Goal: Transaction & Acquisition: Purchase product/service

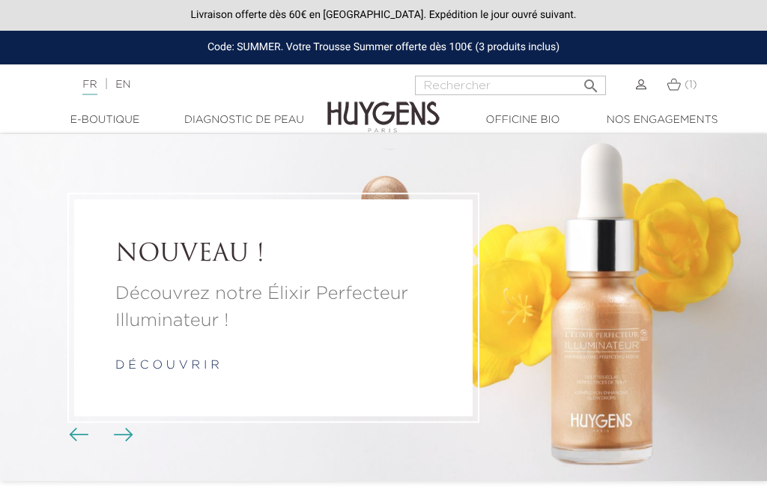
click at [636, 85] on img at bounding box center [641, 84] width 10 height 10
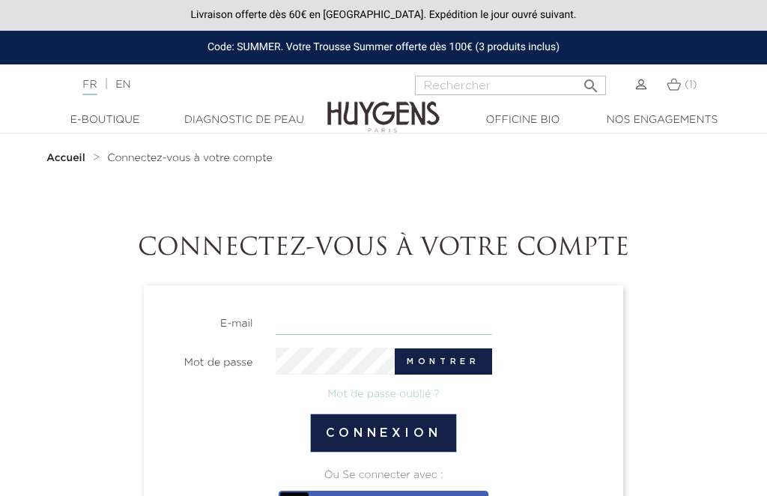
click at [336, 315] on input "email" at bounding box center [384, 322] width 217 height 26
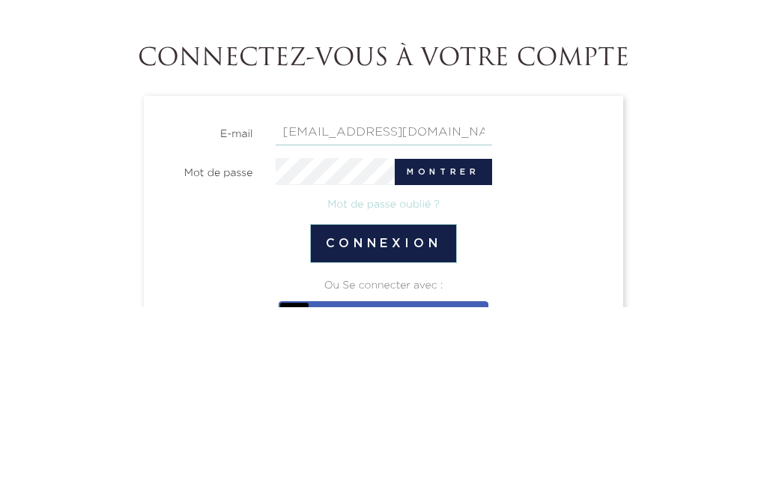
type input "[EMAIL_ADDRESS][DOMAIN_NAME]"
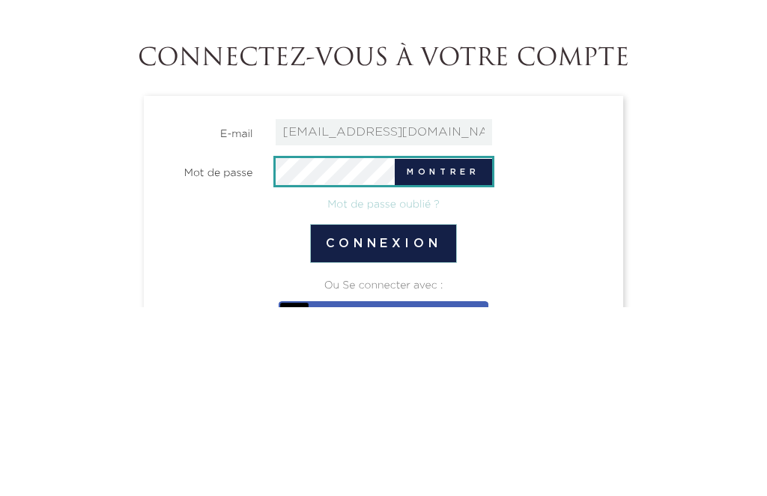
click at [468, 348] on button "Montrer" at bounding box center [443, 361] width 97 height 26
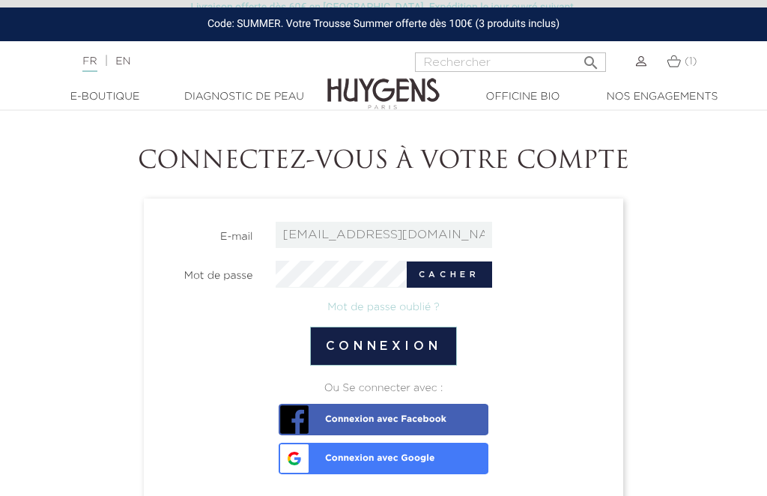
scroll to position [86, 0]
click at [452, 454] on link "Connexion avec Google" at bounding box center [384, 459] width 210 height 31
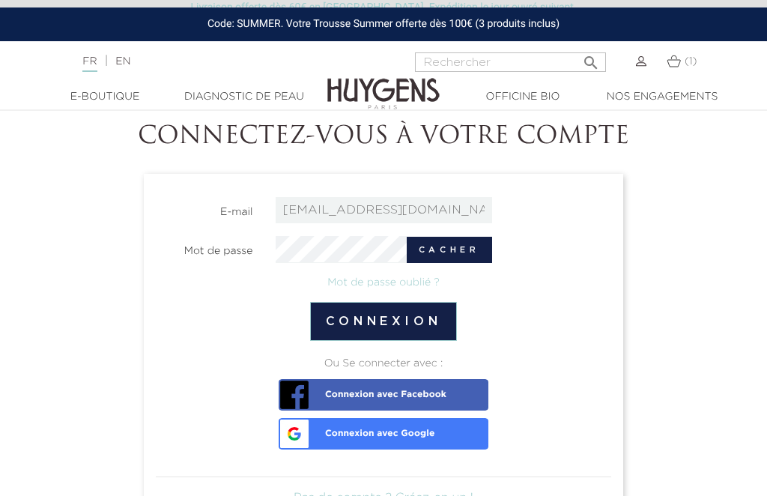
click at [443, 315] on button "Connexion" at bounding box center [384, 321] width 148 height 39
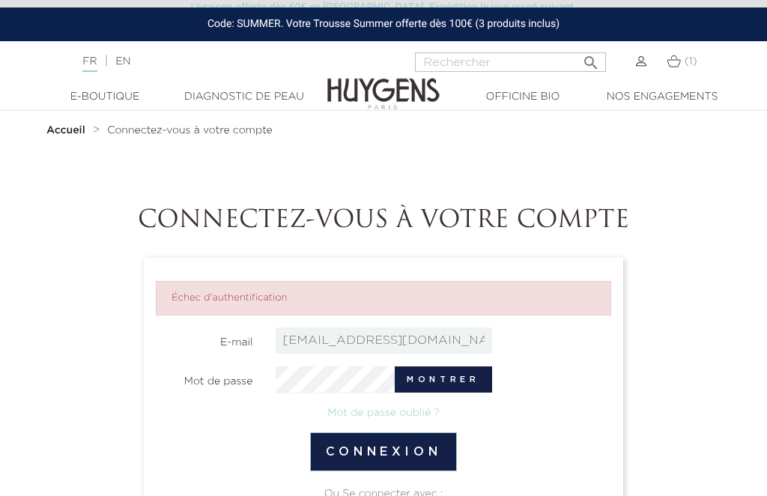
scroll to position [28, 0]
click at [414, 412] on link "Mot de passe oublié ?" at bounding box center [383, 413] width 112 height 10
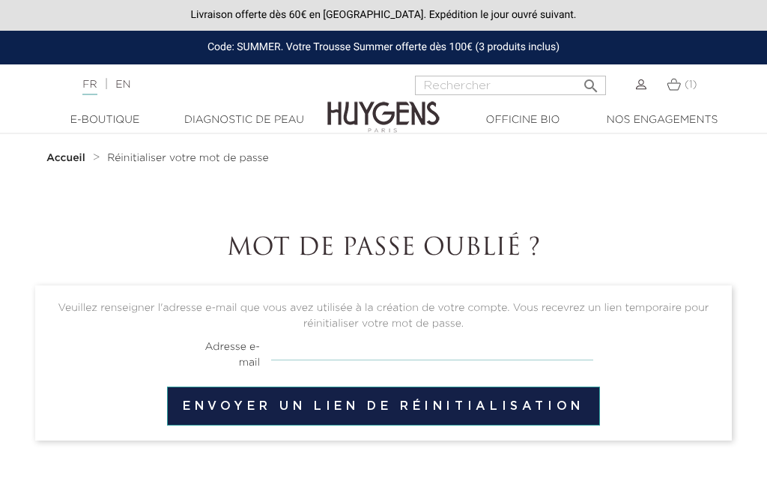
click at [315, 351] on input "email" at bounding box center [432, 346] width 322 height 28
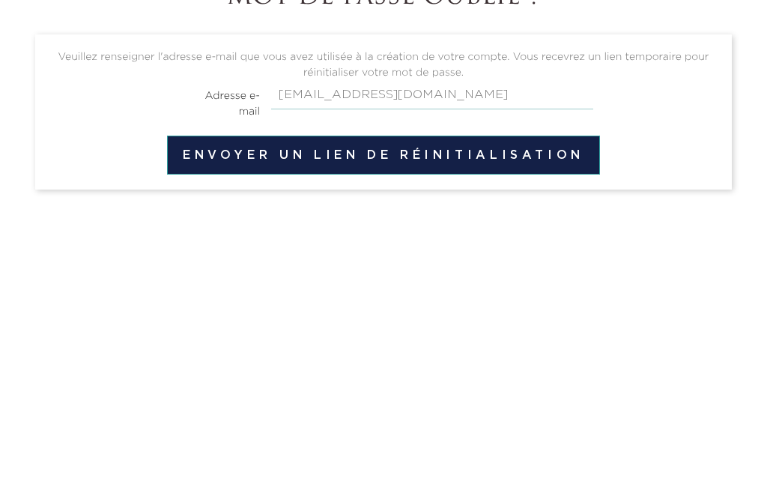
type input "fran.cesse@hotmail.fr"
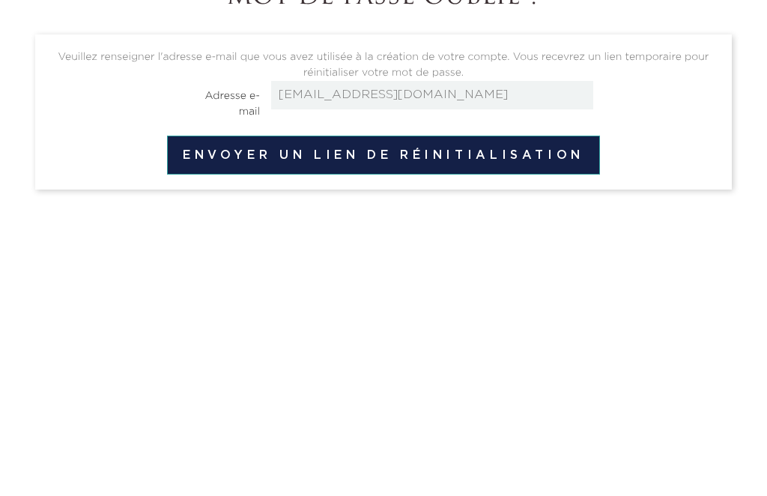
click at [444, 387] on button "Envoyer un lien de réinitialisation" at bounding box center [383, 406] width 433 height 39
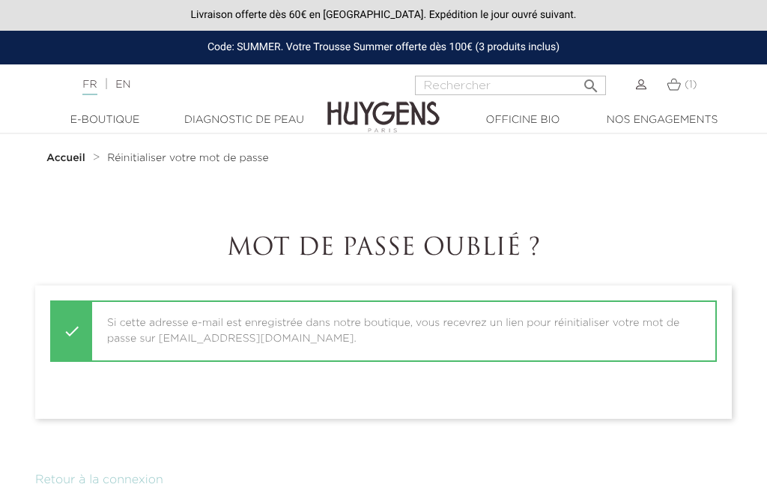
click at [686, 85] on span "(1)" at bounding box center [691, 84] width 13 height 10
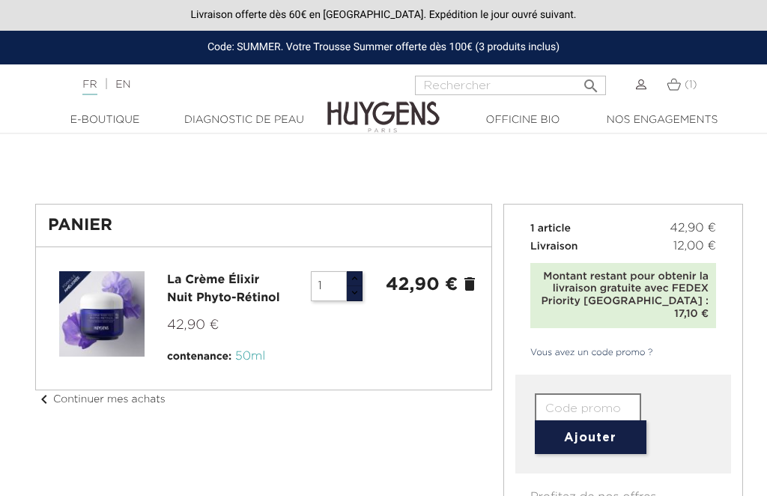
click at [132, 402] on link "chevron_left Continuer mes achats" at bounding box center [100, 399] width 130 height 10
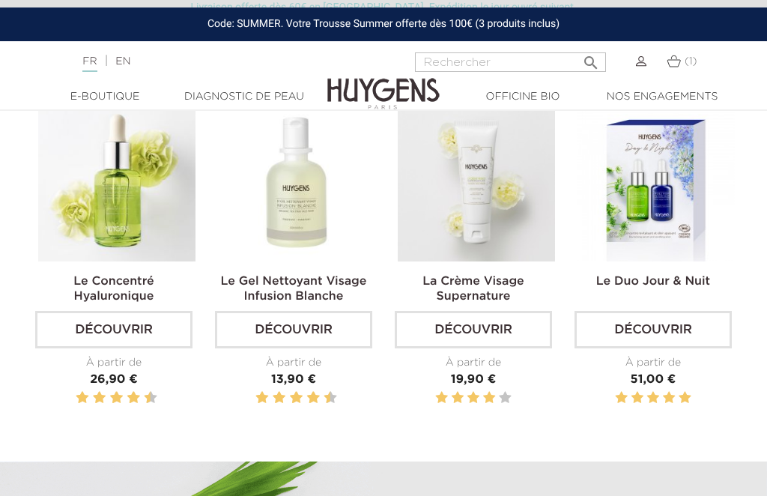
scroll to position [471, 0]
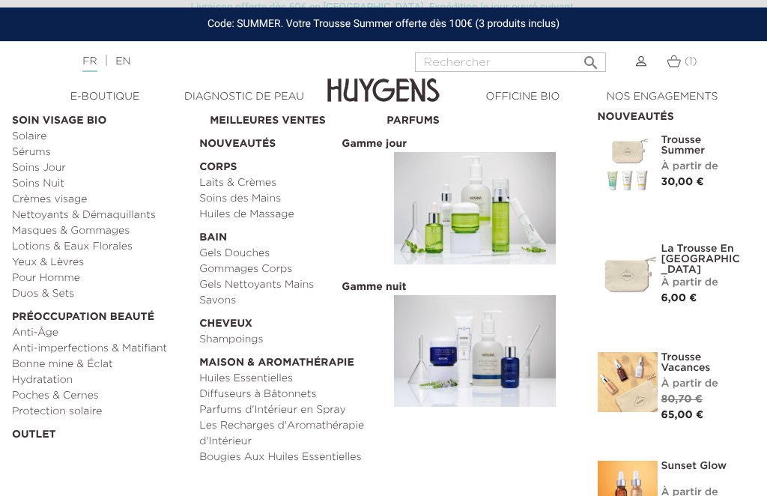
click at [46, 151] on link "Sérums" at bounding box center [100, 153] width 177 height 16
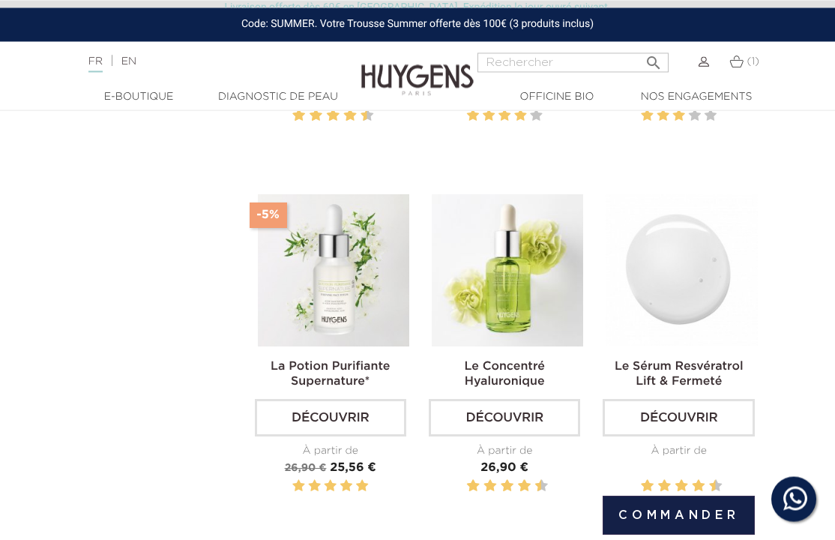
scroll to position [738, 0]
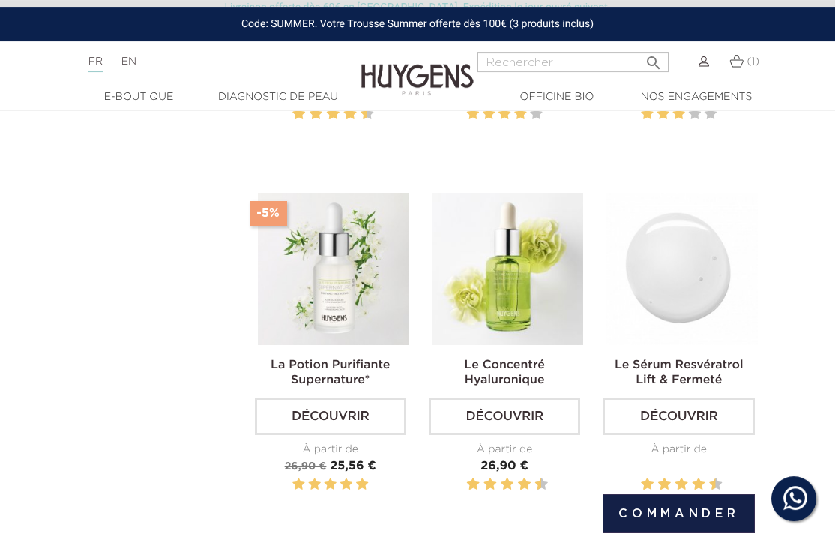
click at [722, 435] on link "Découvrir" at bounding box center [678, 415] width 151 height 37
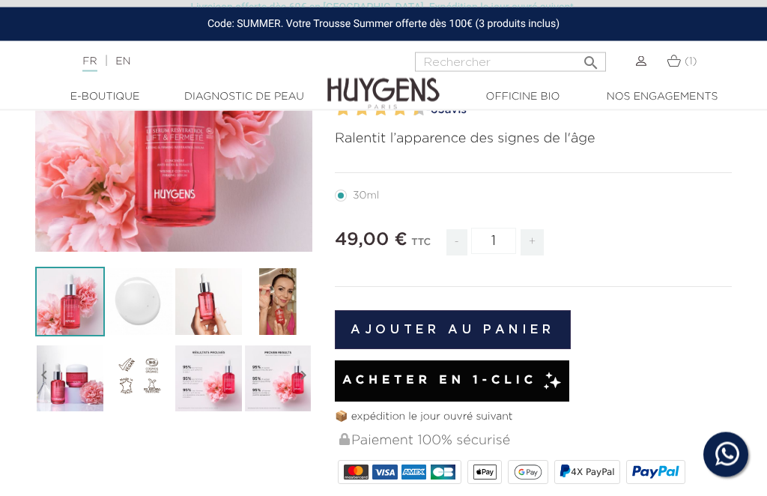
scroll to position [220, 0]
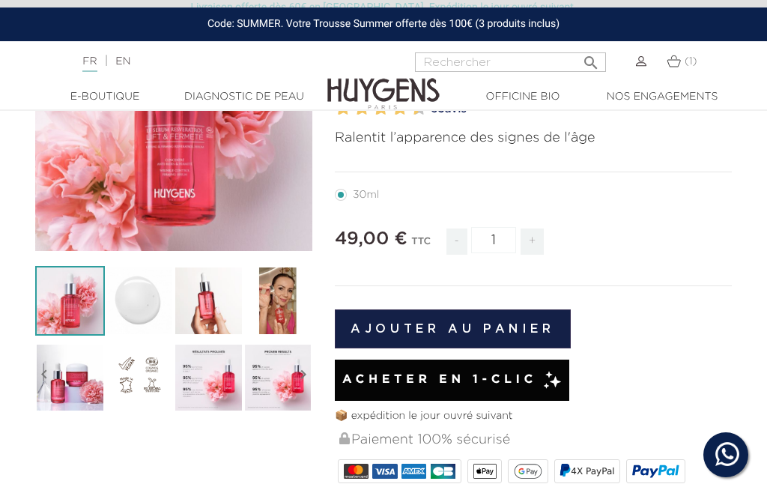
click at [516, 324] on button "Ajouter au panier" at bounding box center [453, 329] width 236 height 39
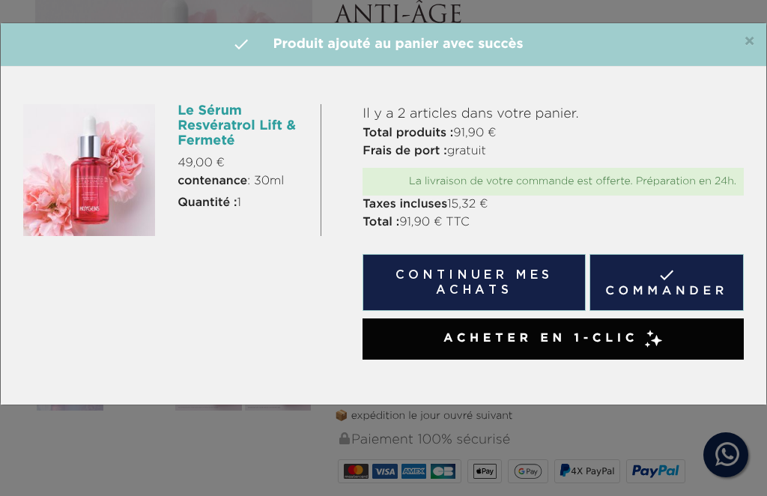
scroll to position [0, 0]
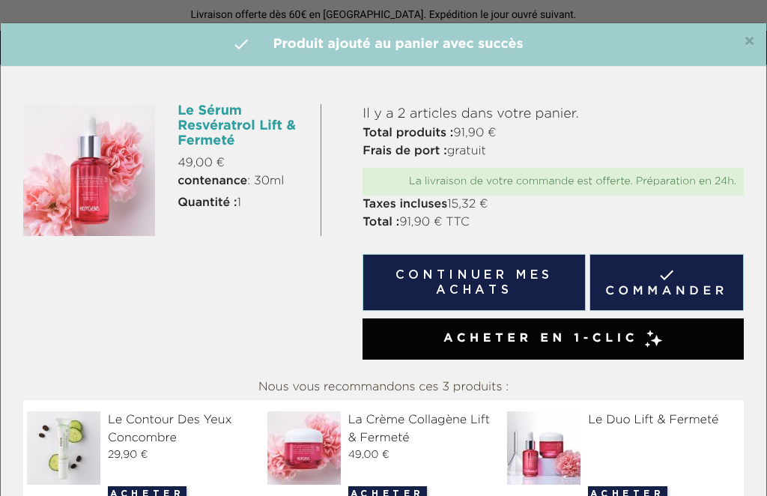
click at [695, 286] on link " Commander" at bounding box center [667, 282] width 154 height 57
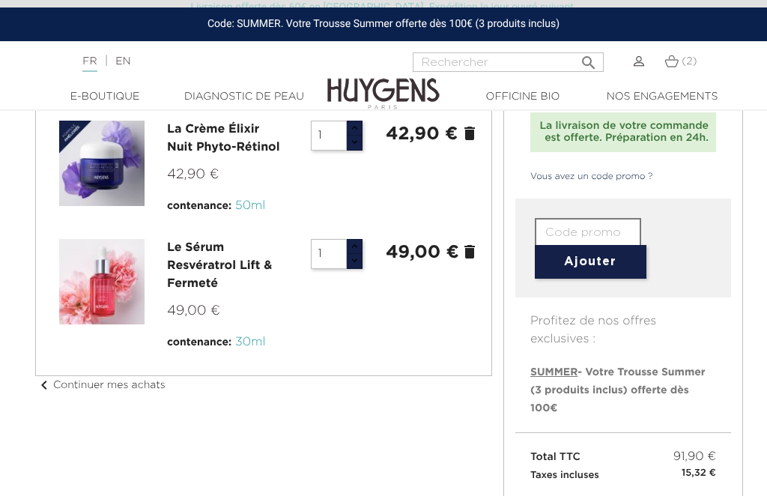
scroll to position [16, 0]
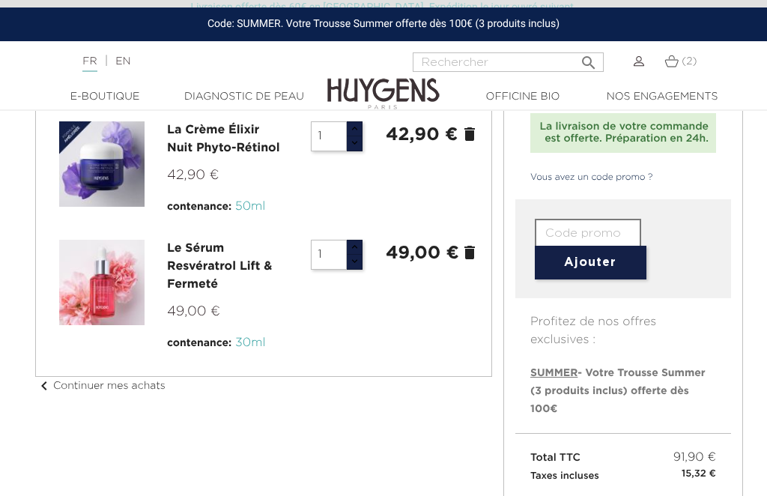
click at [247, 340] on span "30ml" at bounding box center [250, 343] width 30 height 12
click at [470, 250] on icon "delete" at bounding box center [470, 253] width 18 height 18
click at [474, 248] on icon "delete" at bounding box center [470, 253] width 18 height 18
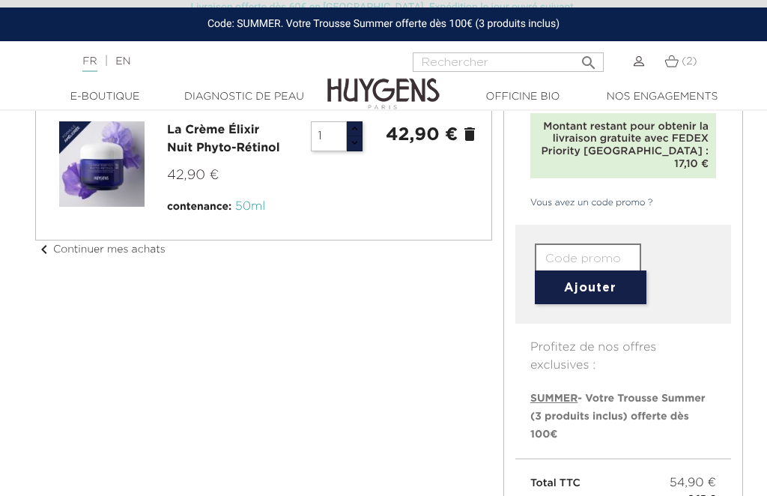
click at [467, 253] on div "Panier La Crème Élixir Nuit Phyto-Rétinol 42,90 € contenance: 50ml 1 42,90 € de…" at bounding box center [264, 156] width 480 height 205
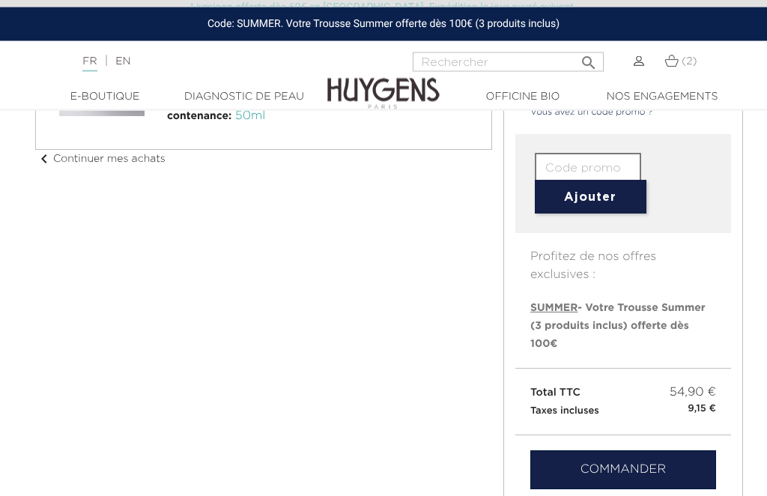
scroll to position [218, 0]
click at [660, 454] on link "Commander" at bounding box center [624, 469] width 186 height 39
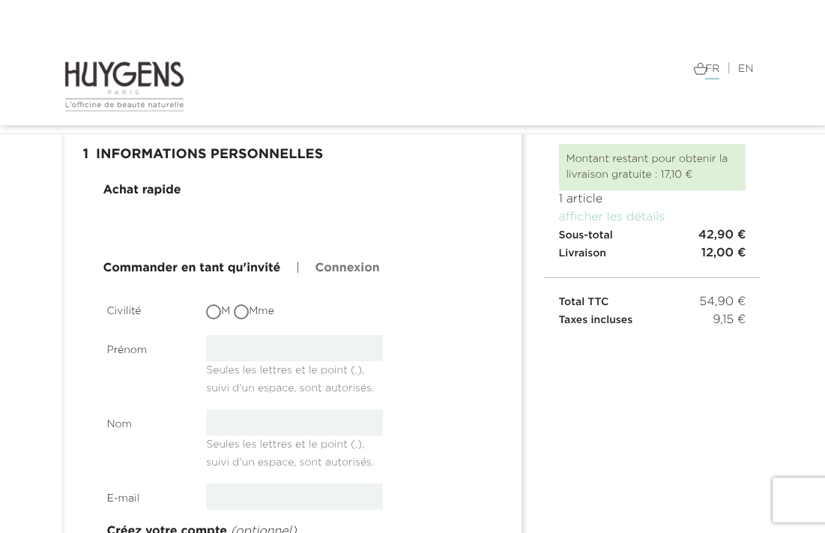
scroll to position [43, 0]
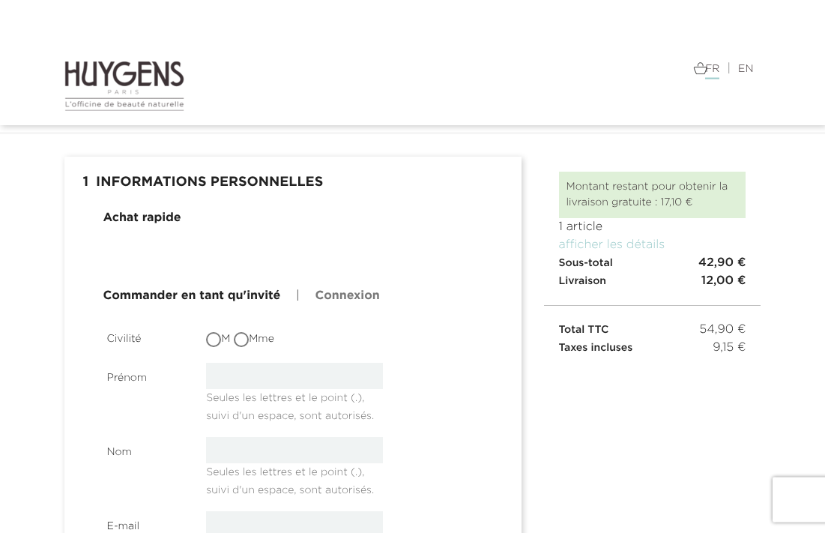
click at [249, 336] on input "Mme" at bounding box center [242, 340] width 15 height 15
radio input "true"
click at [259, 373] on input "text" at bounding box center [294, 376] width 177 height 26
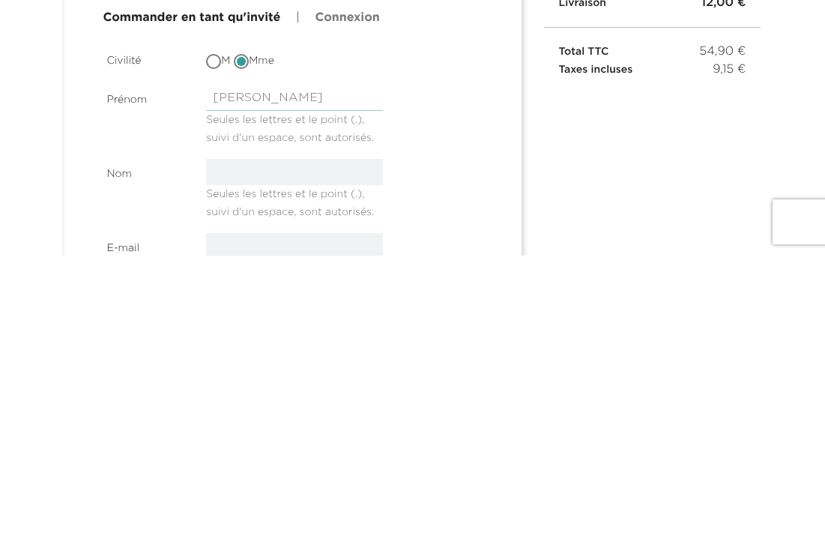
type input "Marie"
click at [263, 437] on input "text" at bounding box center [294, 450] width 177 height 26
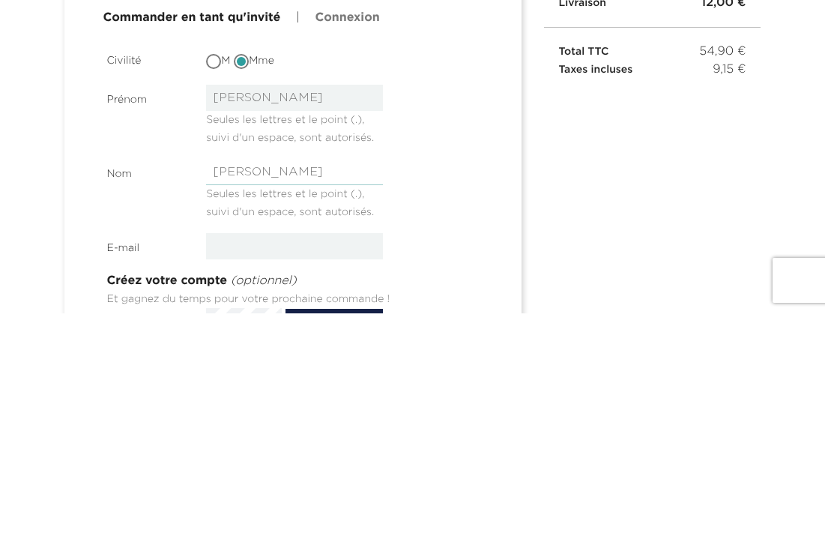
scroll to position [112, 0]
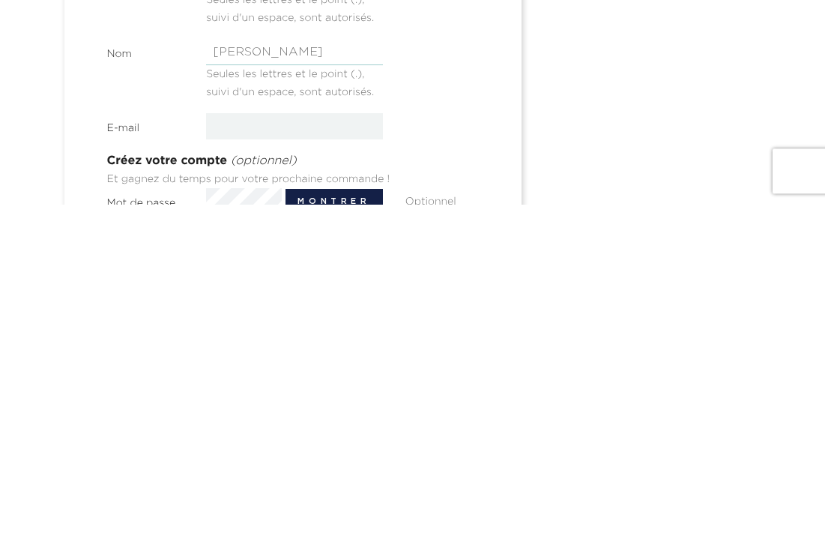
type input "Louise"
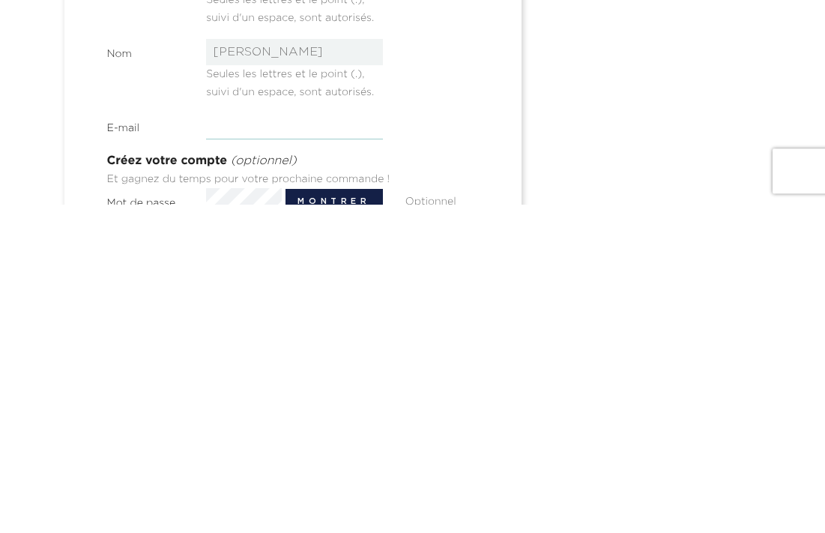
click at [232, 442] on input "email" at bounding box center [294, 455] width 177 height 26
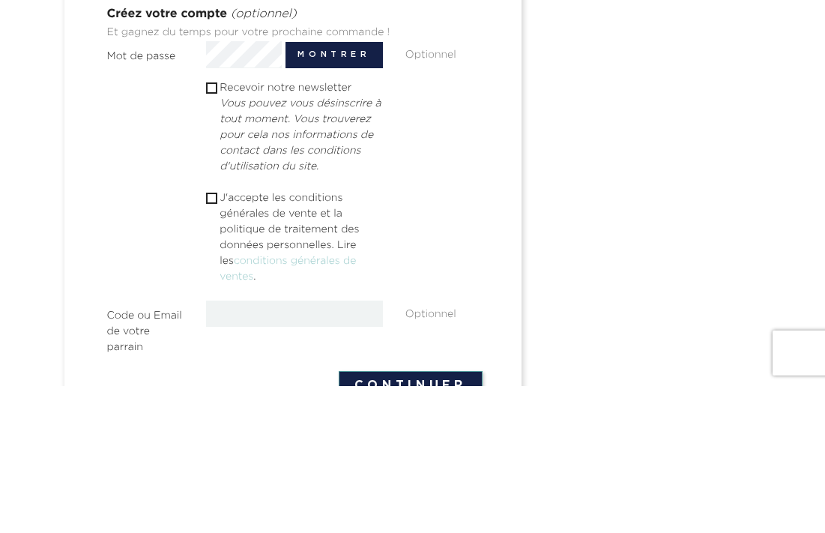
type input "fran.cesse@hotmail.fr"
click at [211, 230] on input "checkbox" at bounding box center [211, 235] width 10 height 10
checkbox input "true"
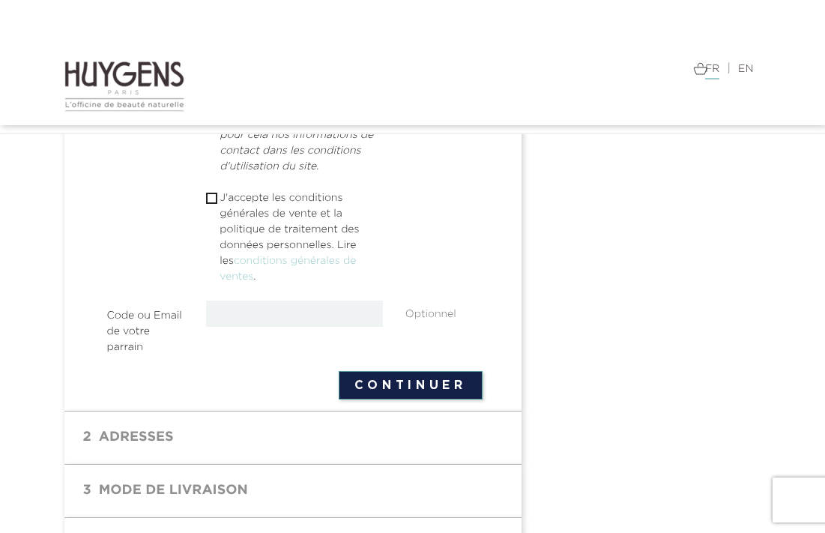
click at [216, 203] on input "checkbox" at bounding box center [211, 198] width 10 height 10
checkbox input "true"
click at [435, 399] on button "Continuer" at bounding box center [411, 385] width 144 height 28
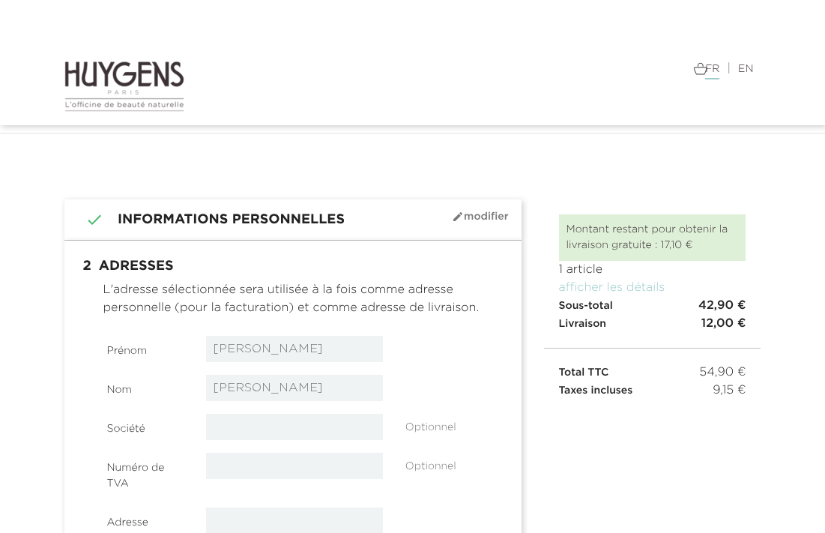
select select "8"
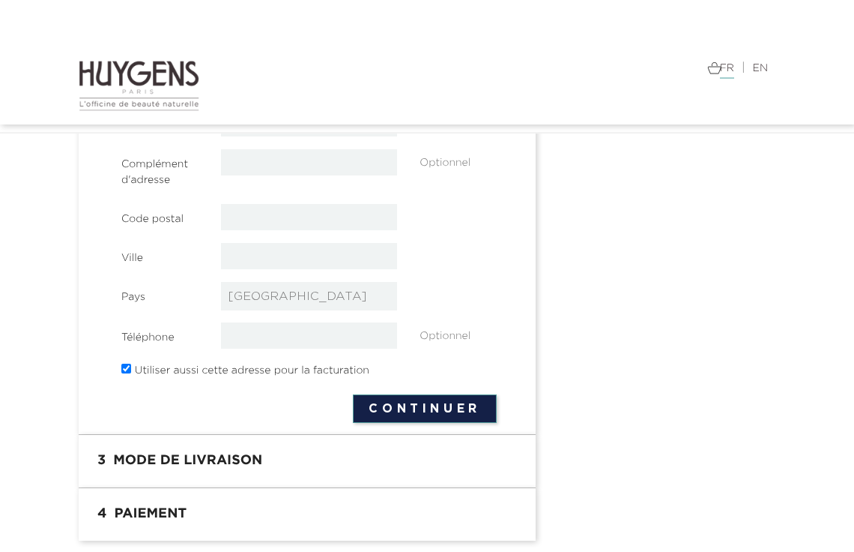
scroll to position [396, 0]
click at [251, 465] on h1 "3 Mode de livraison" at bounding box center [307, 462] width 435 height 30
click at [176, 465] on h1 "3 Mode de livraison" at bounding box center [307, 462] width 435 height 30
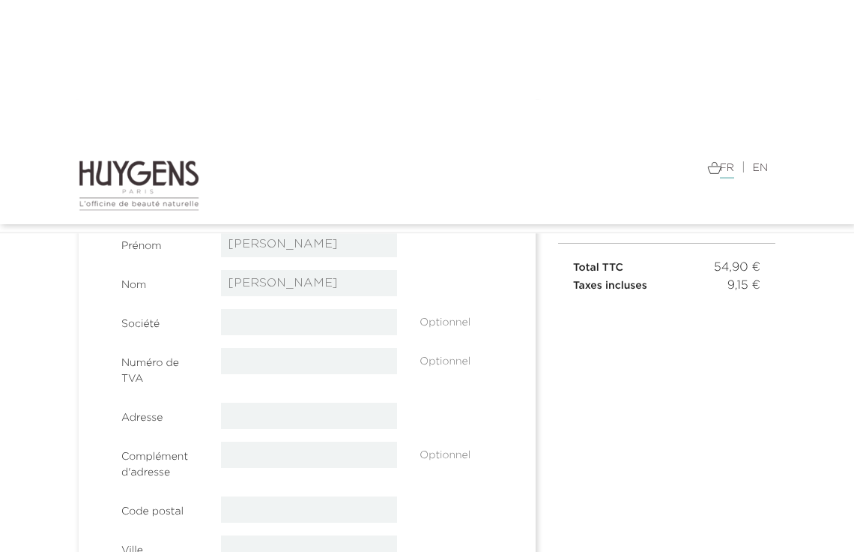
scroll to position [0, 0]
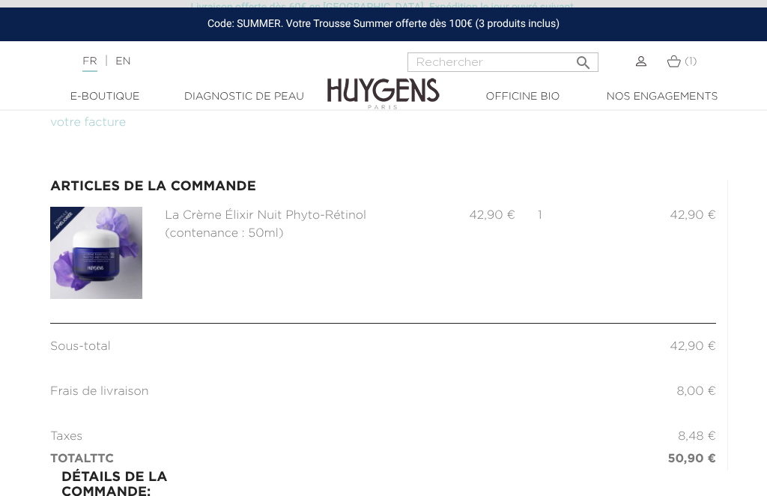
scroll to position [139, 0]
